Goal: Task Accomplishment & Management: Manage account settings

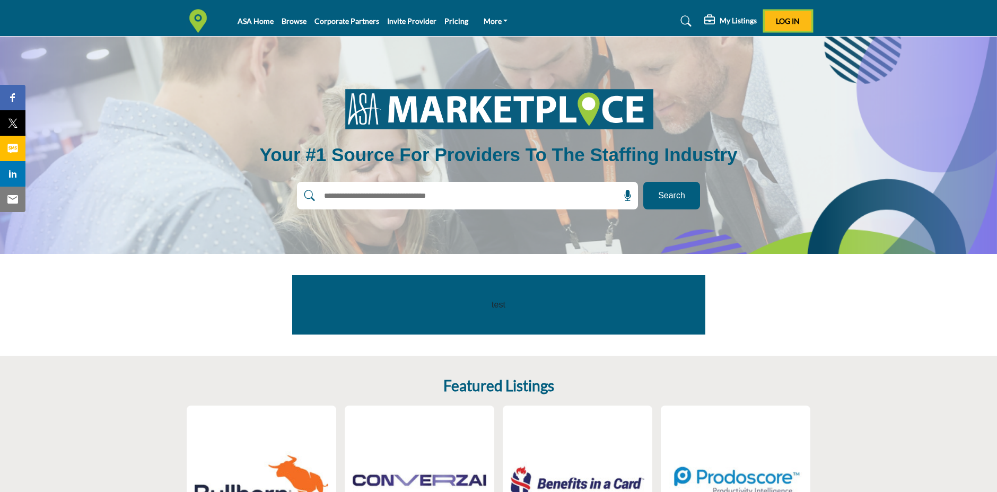
click at [788, 14] on button "Log In" at bounding box center [787, 21] width 47 height 20
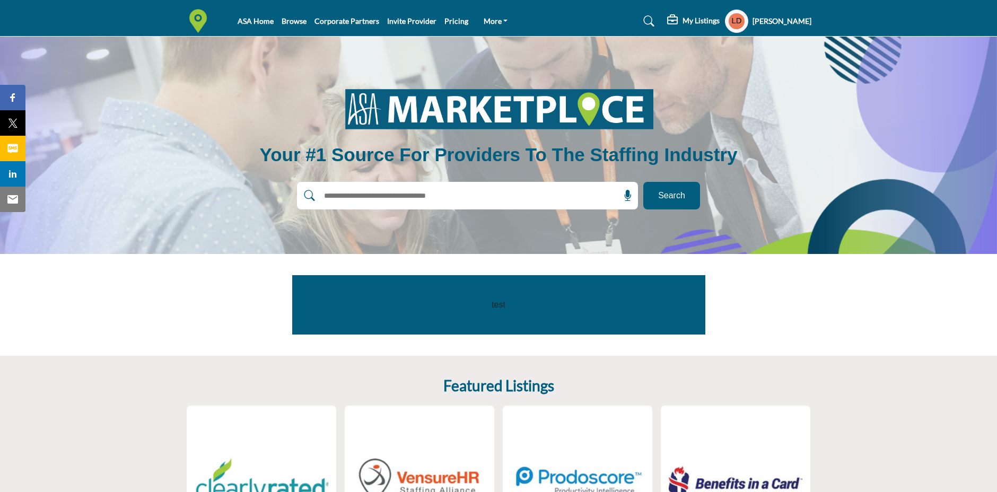
click at [687, 25] on h5 "My Listings" at bounding box center [700, 21] width 37 height 10
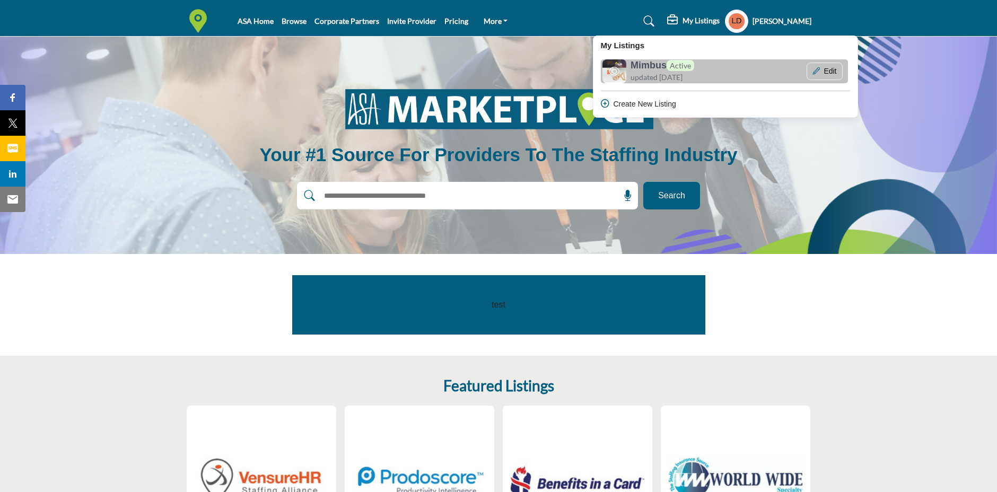
click at [683, 71] on div "Mimbus Active updated [DATE]" at bounding box center [679, 71] width 99 height 23
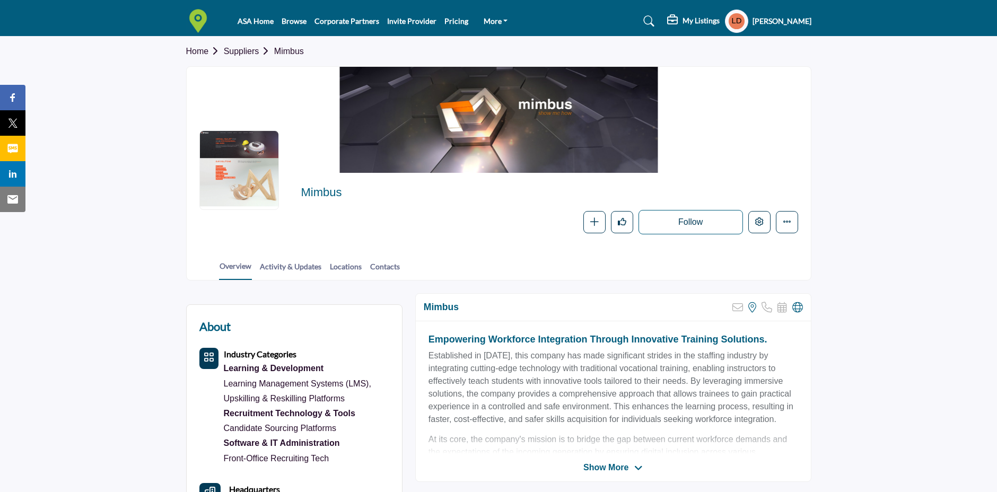
click at [761, 22] on h5 "Laurent Da Dalto" at bounding box center [781, 21] width 59 height 11
click at [688, 16] on h5 "My Listings" at bounding box center [700, 21] width 37 height 10
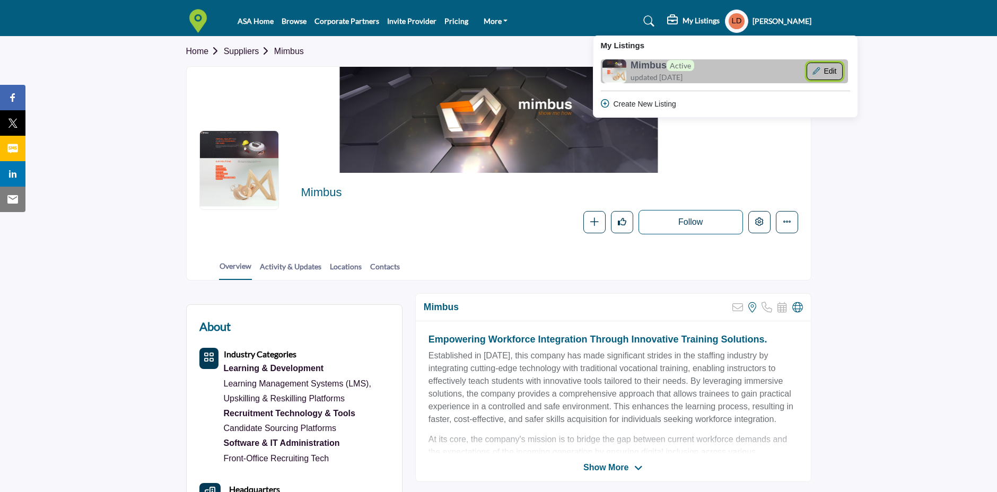
click at [810, 73] on button "Edit" at bounding box center [824, 72] width 36 height 18
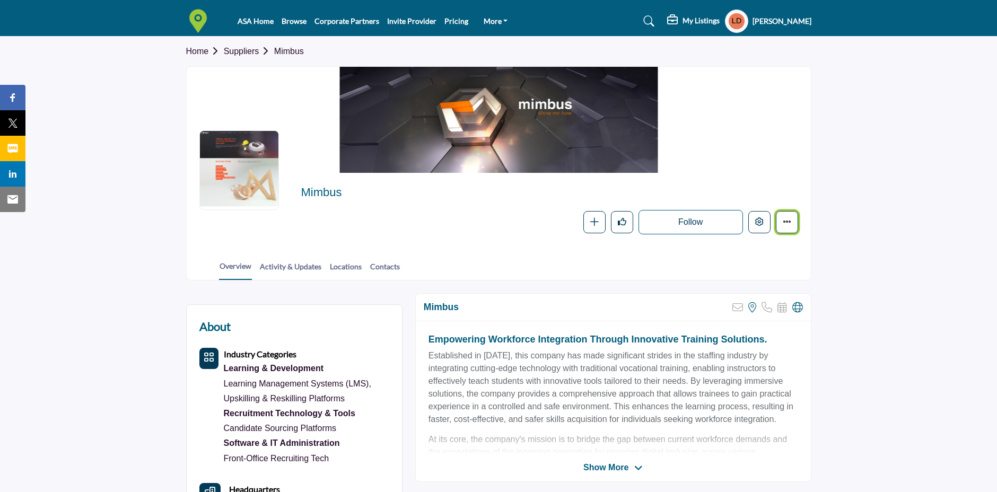
click at [788, 220] on icon "More details" at bounding box center [787, 221] width 8 height 8
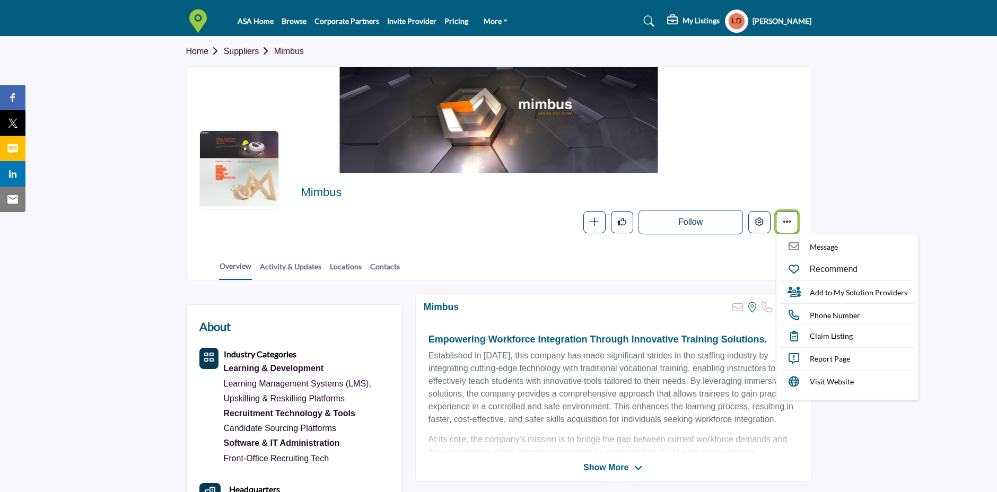
click at [788, 220] on icon "More details" at bounding box center [787, 221] width 8 height 8
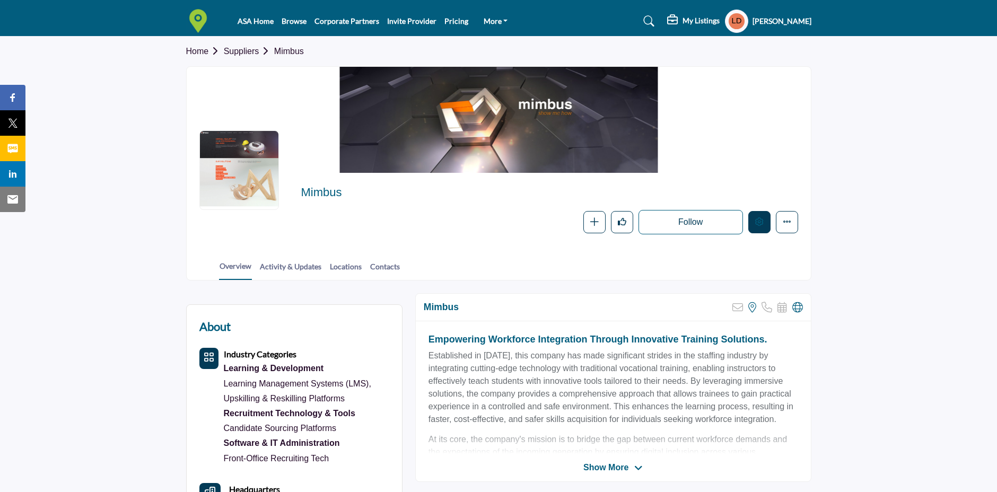
click at [762, 219] on icon "Edit company" at bounding box center [759, 221] width 8 height 8
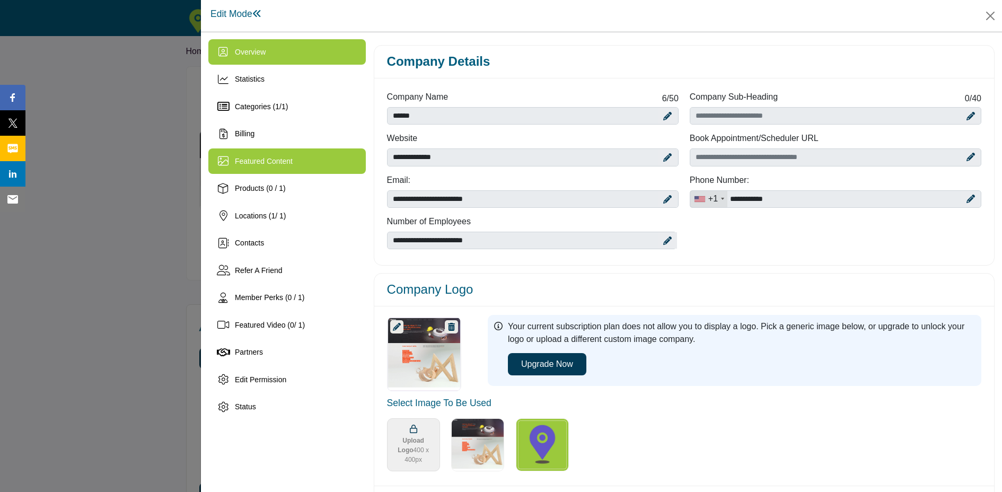
click at [296, 157] on div "Featured Content" at bounding box center [286, 160] width 157 height 25
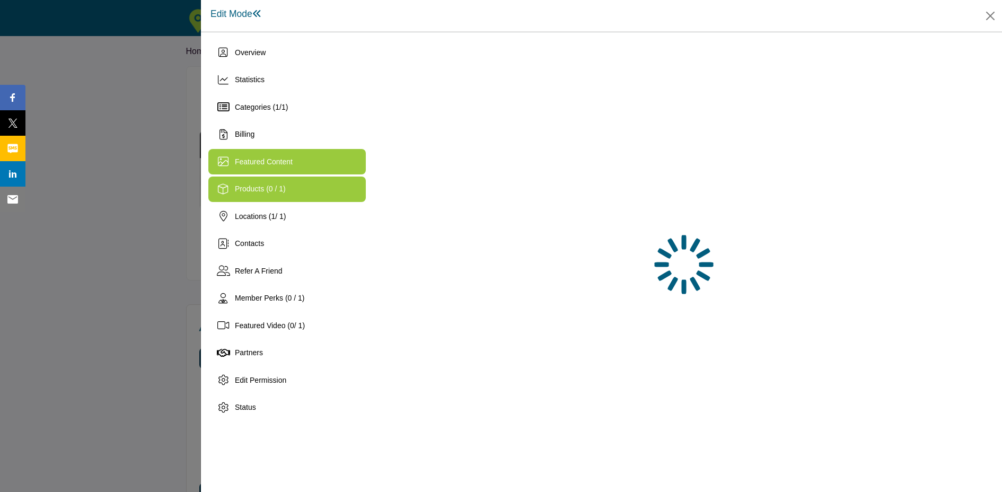
click at [285, 183] on div "Products (0 / 1)" at bounding box center [260, 188] width 51 height 11
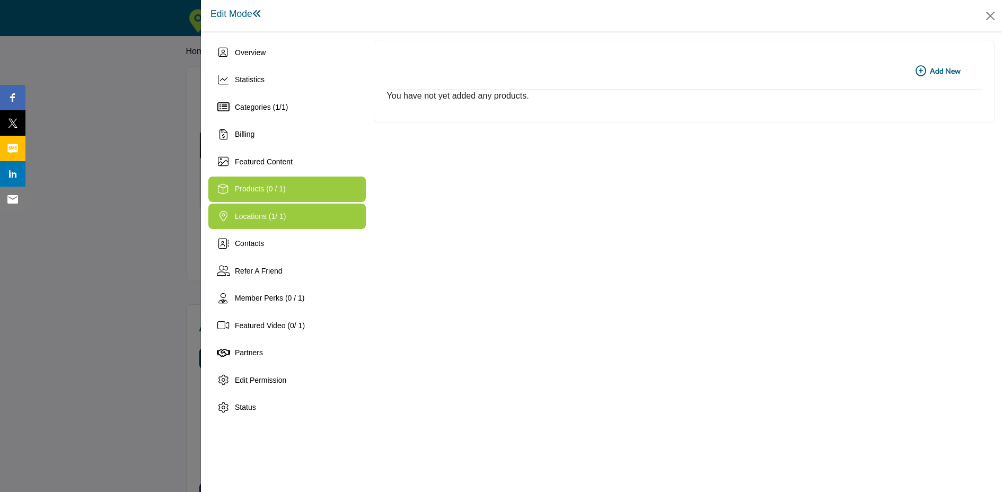
click at [285, 215] on span "Locations ( 1 / 1)" at bounding box center [260, 216] width 51 height 8
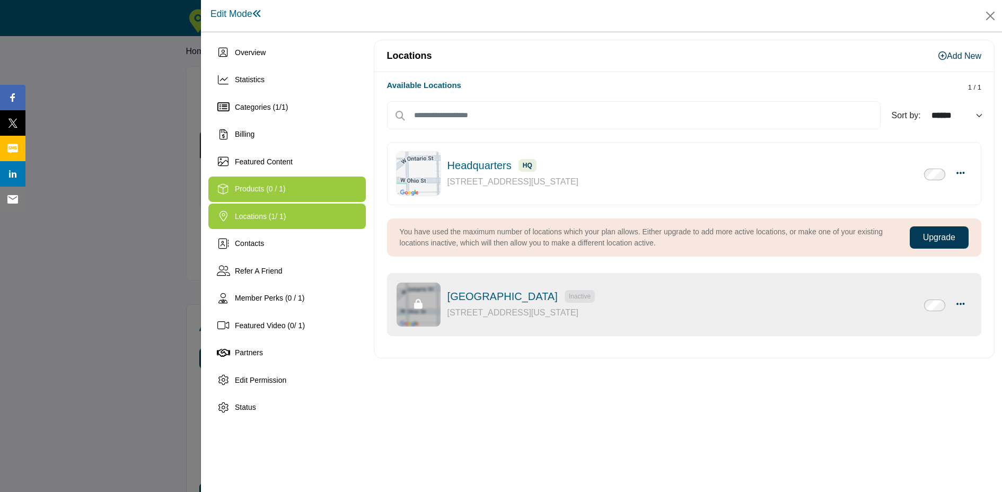
click at [284, 196] on div "Products (0 / 1)" at bounding box center [286, 189] width 157 height 25
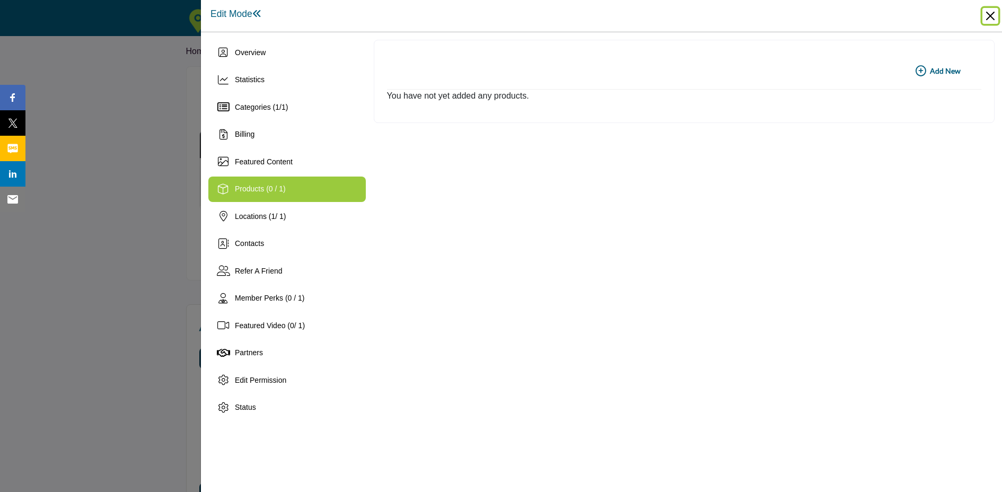
click at [988, 19] on button "Close" at bounding box center [990, 16] width 16 height 16
